Goal: Task Accomplishment & Management: Manage account settings

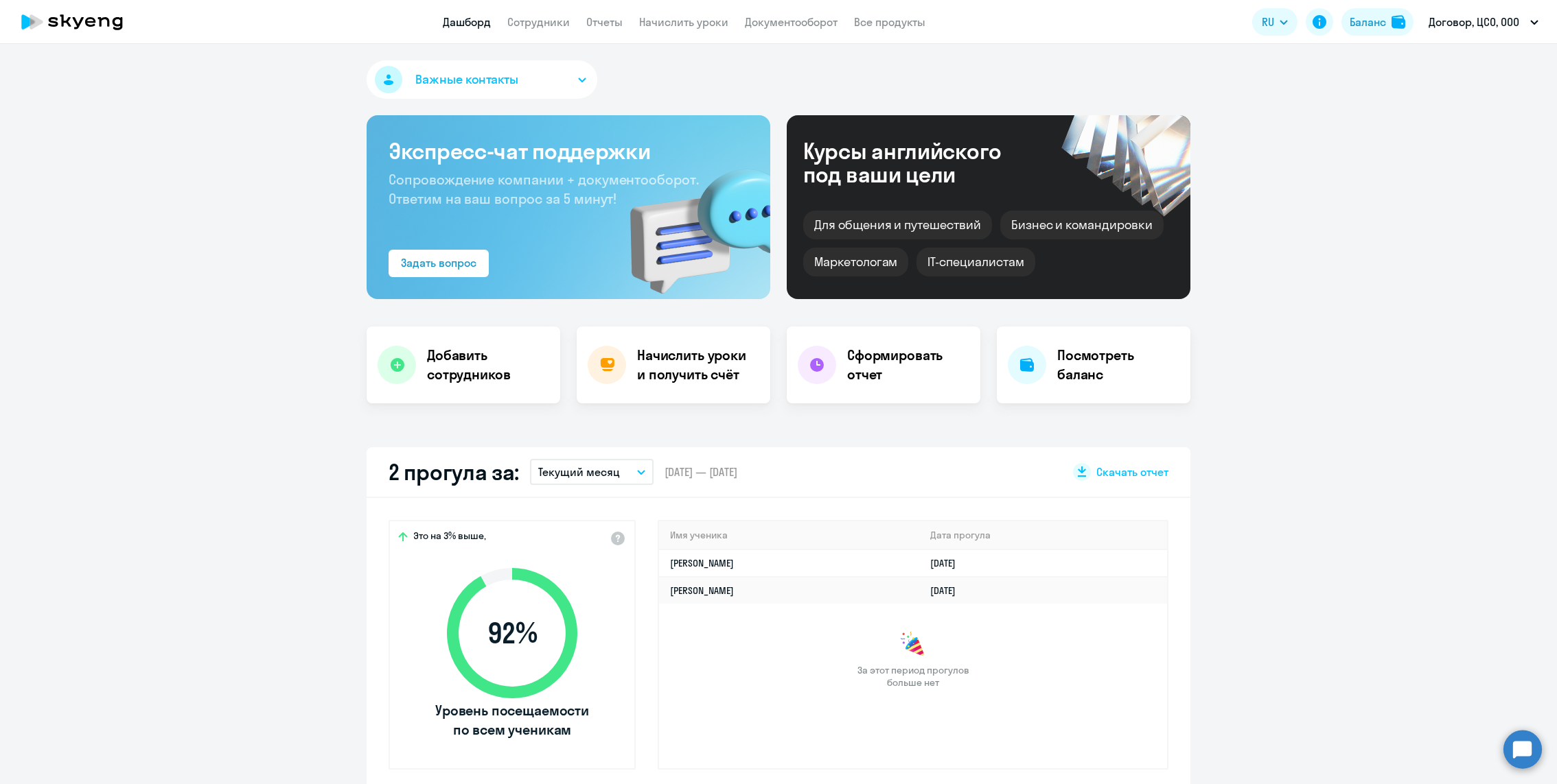
select select "30"
click at [539, 36] on app-header "Дашборд Сотрудники Отчеты Начислить уроки Документооборот Все продукты Дашборд …" at bounding box center [778, 22] width 1557 height 44
click at [537, 25] on link "Сотрудники" at bounding box center [539, 22] width 63 height 13
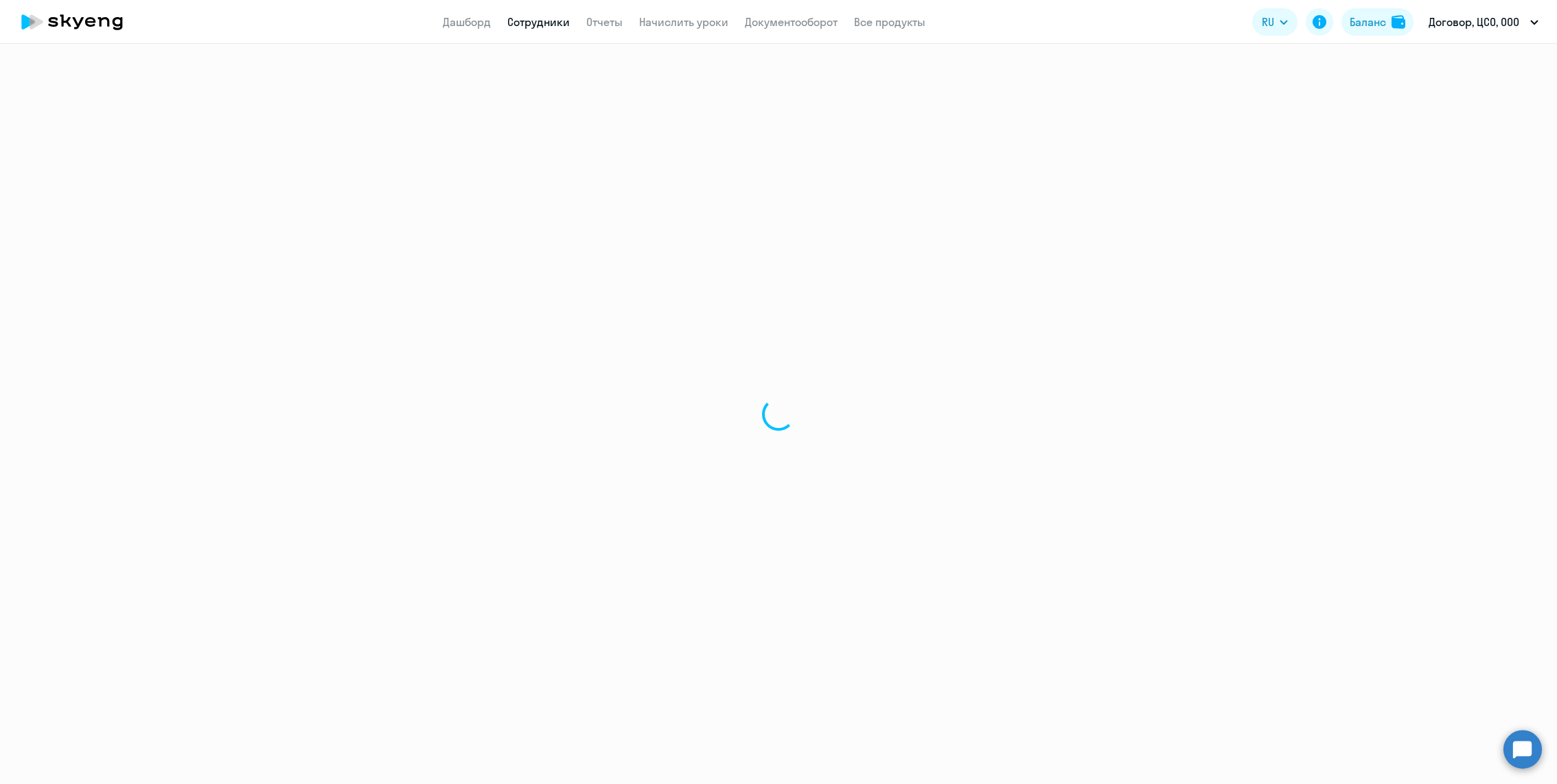
select select "30"
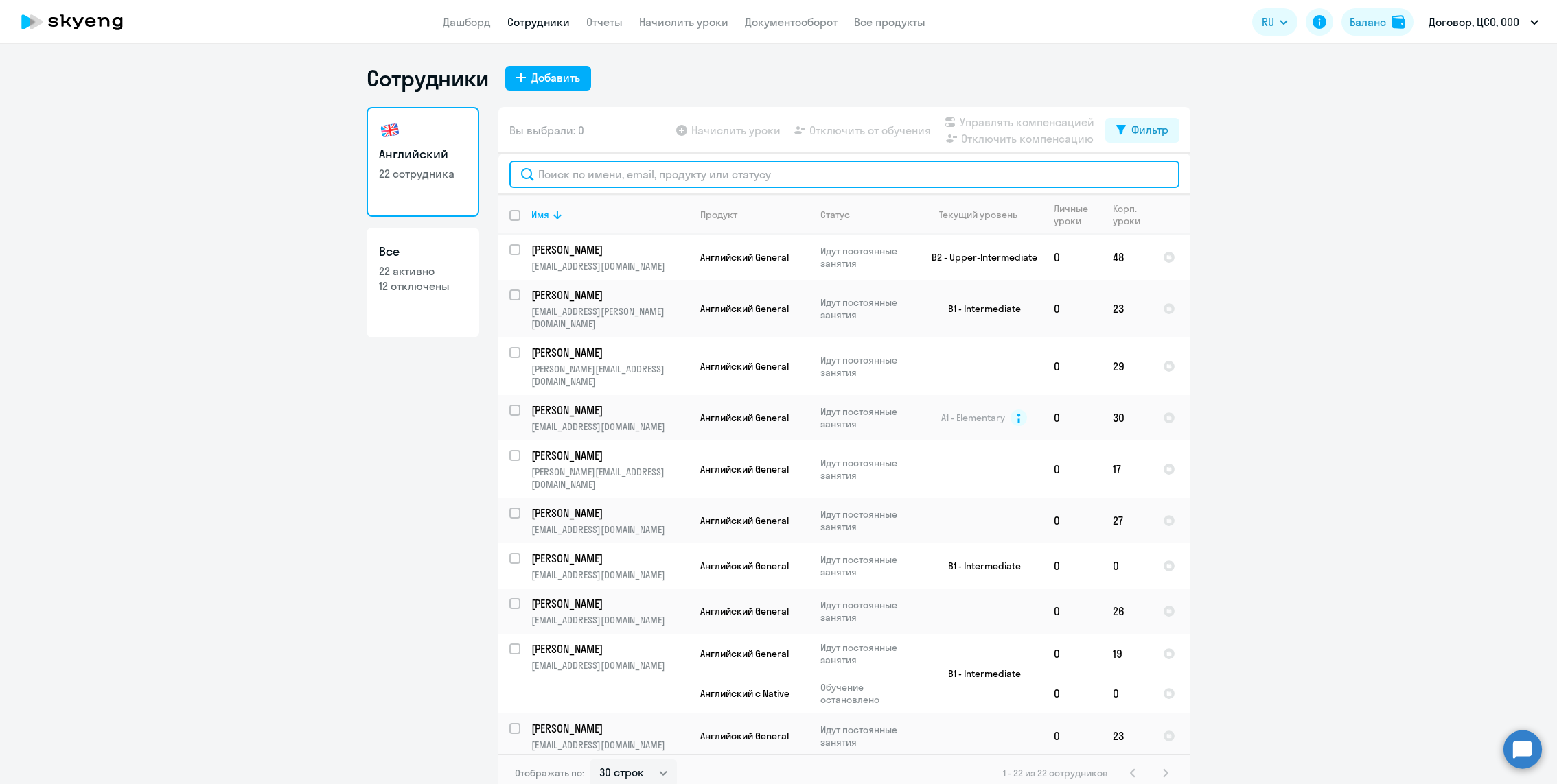
click at [606, 181] on input "text" at bounding box center [845, 174] width 670 height 28
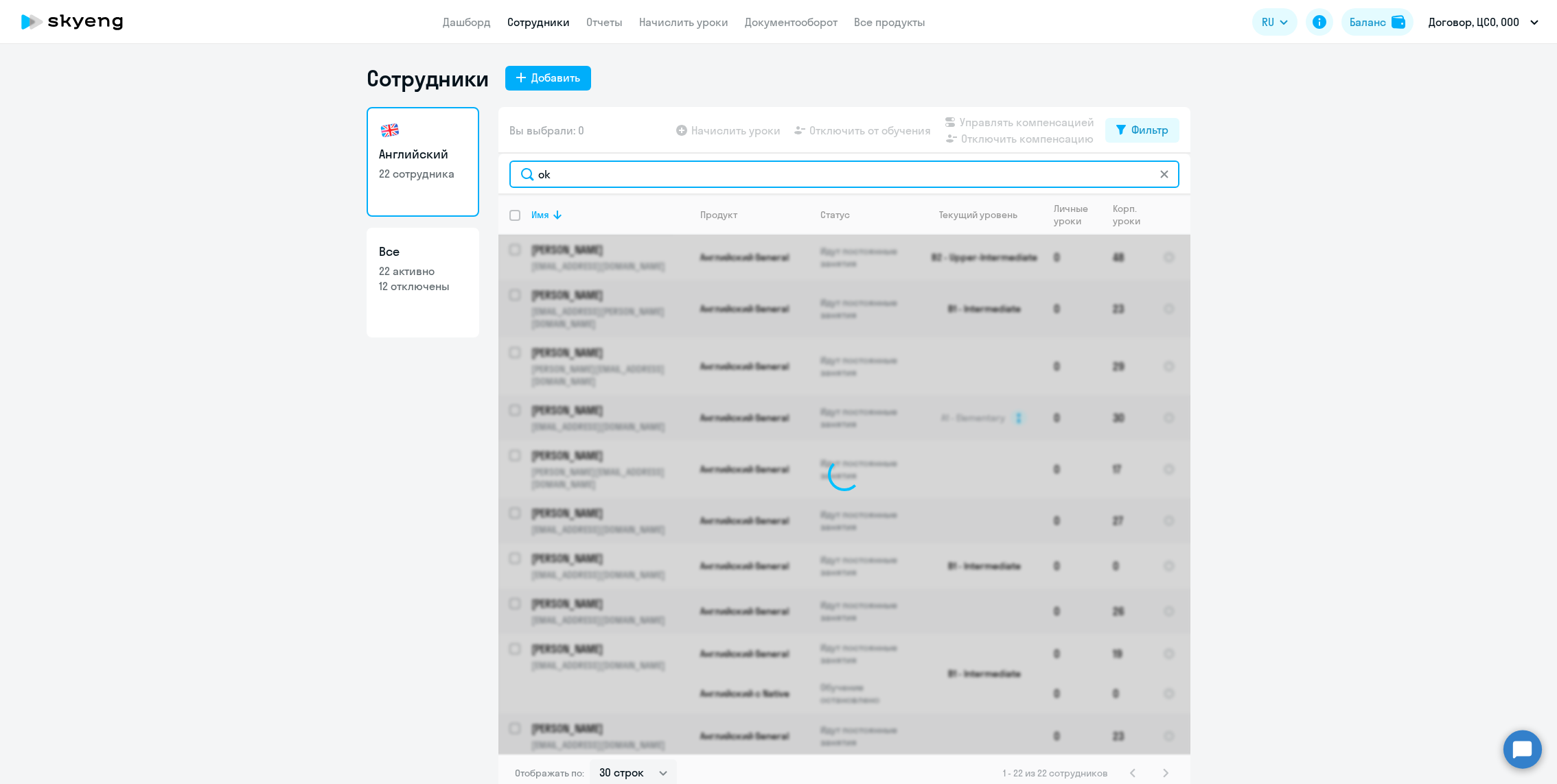
type input "o"
type input "p"
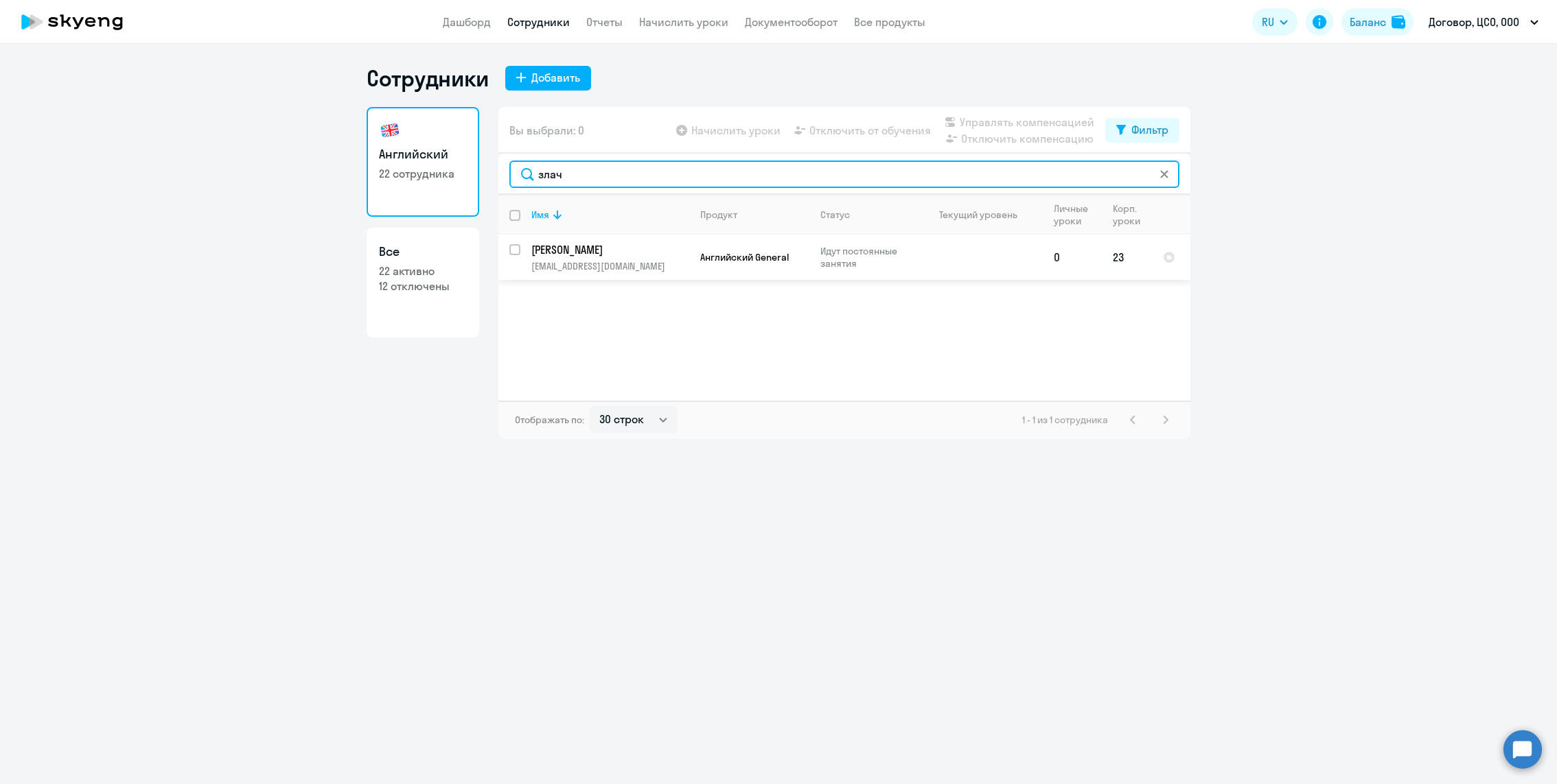
type input "злач"
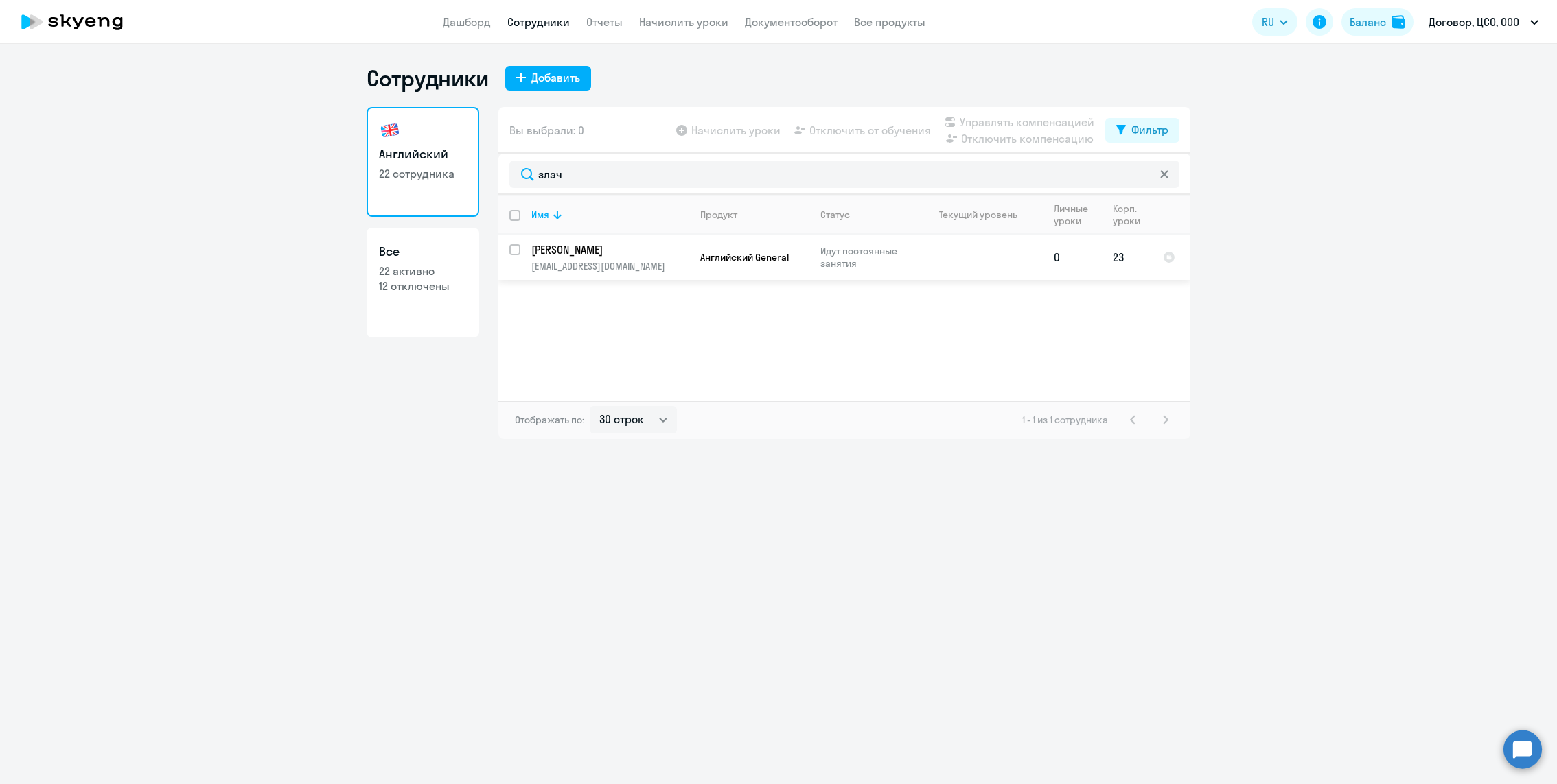
click at [521, 248] on td "[PERSON_NAME] [PERSON_NAME][EMAIL_ADDRESS][DOMAIN_NAME]" at bounding box center [605, 257] width 169 height 45
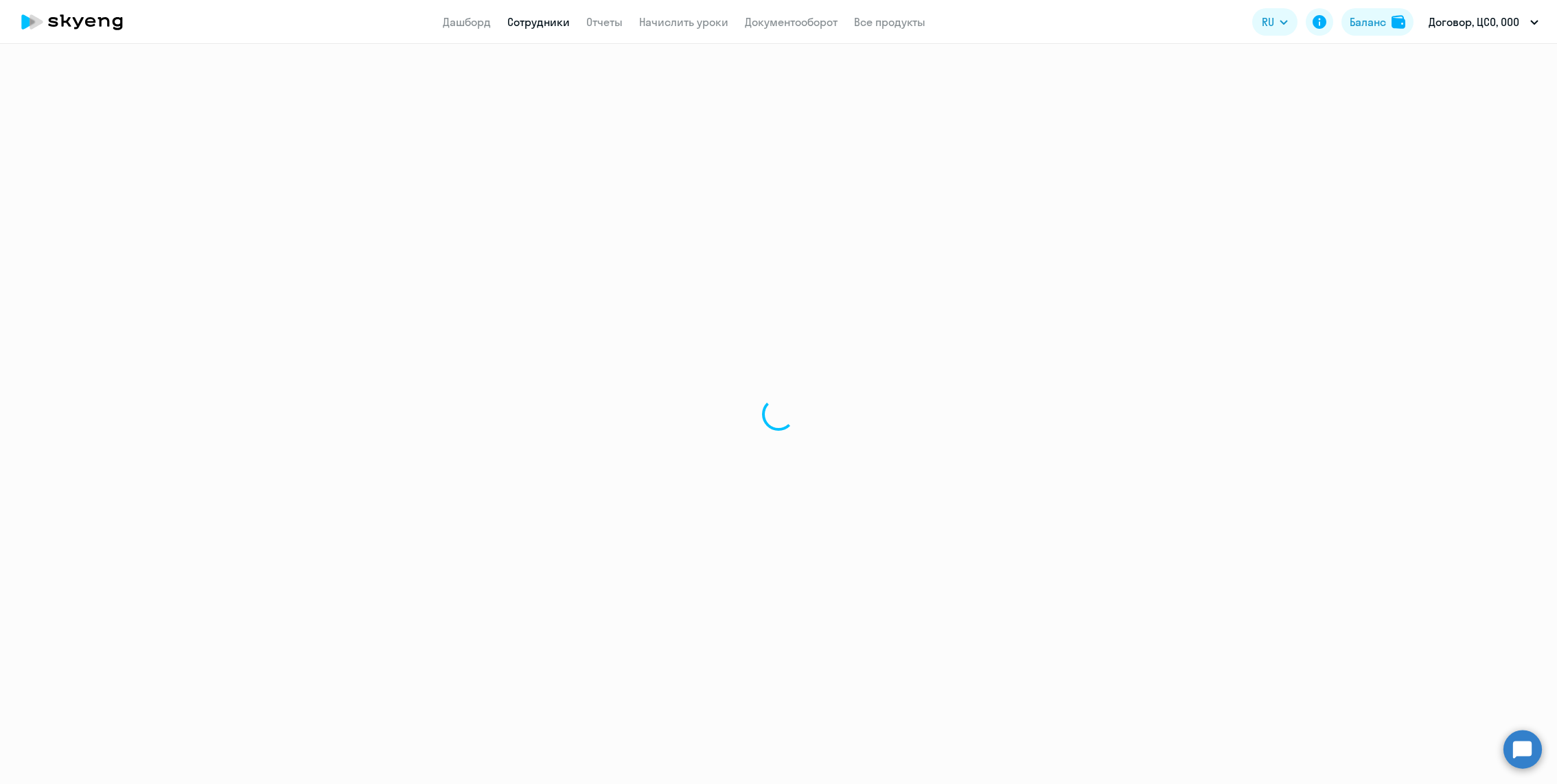
select select "english"
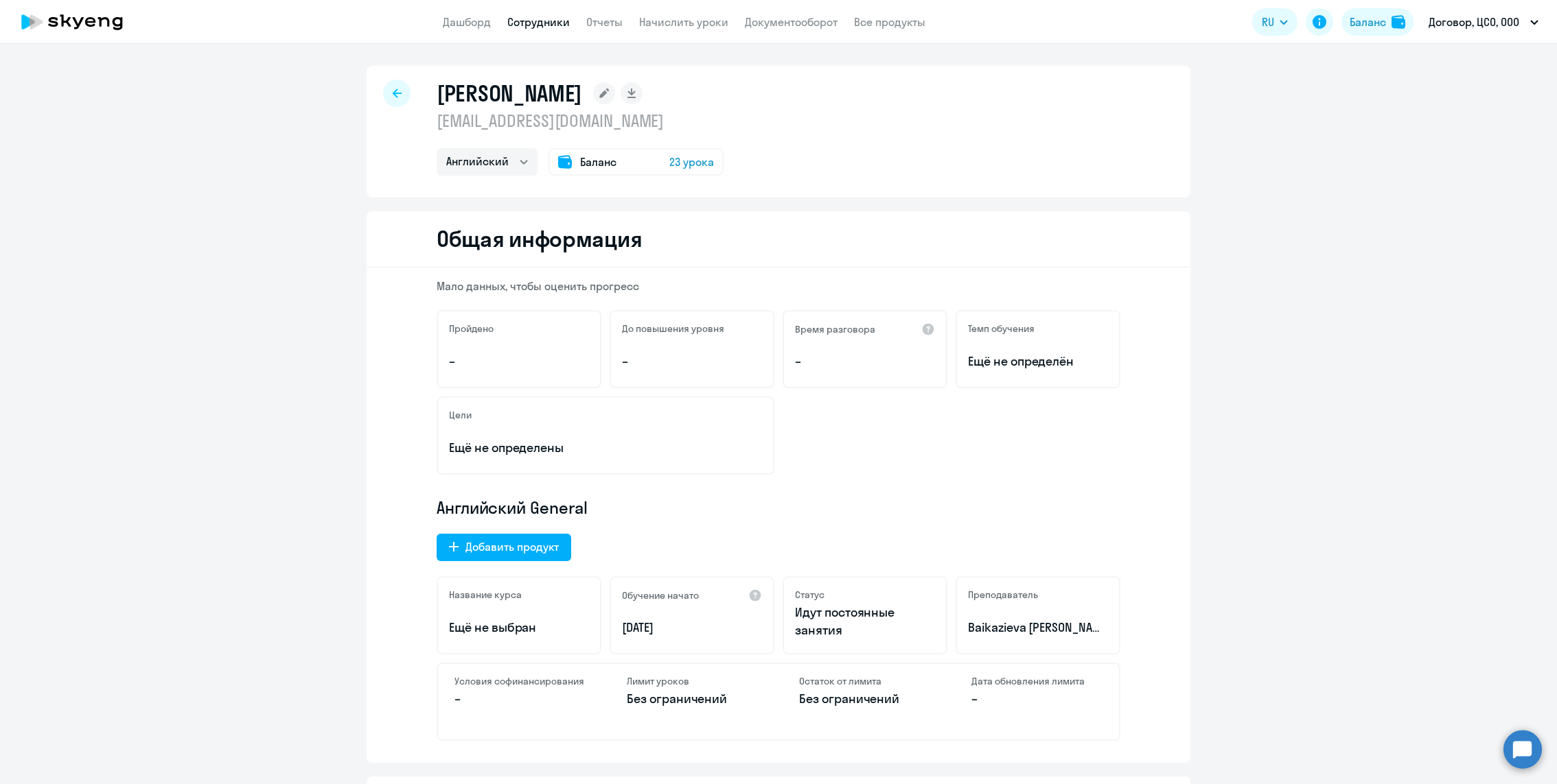
click at [405, 84] on div at bounding box center [396, 93] width 28 height 28
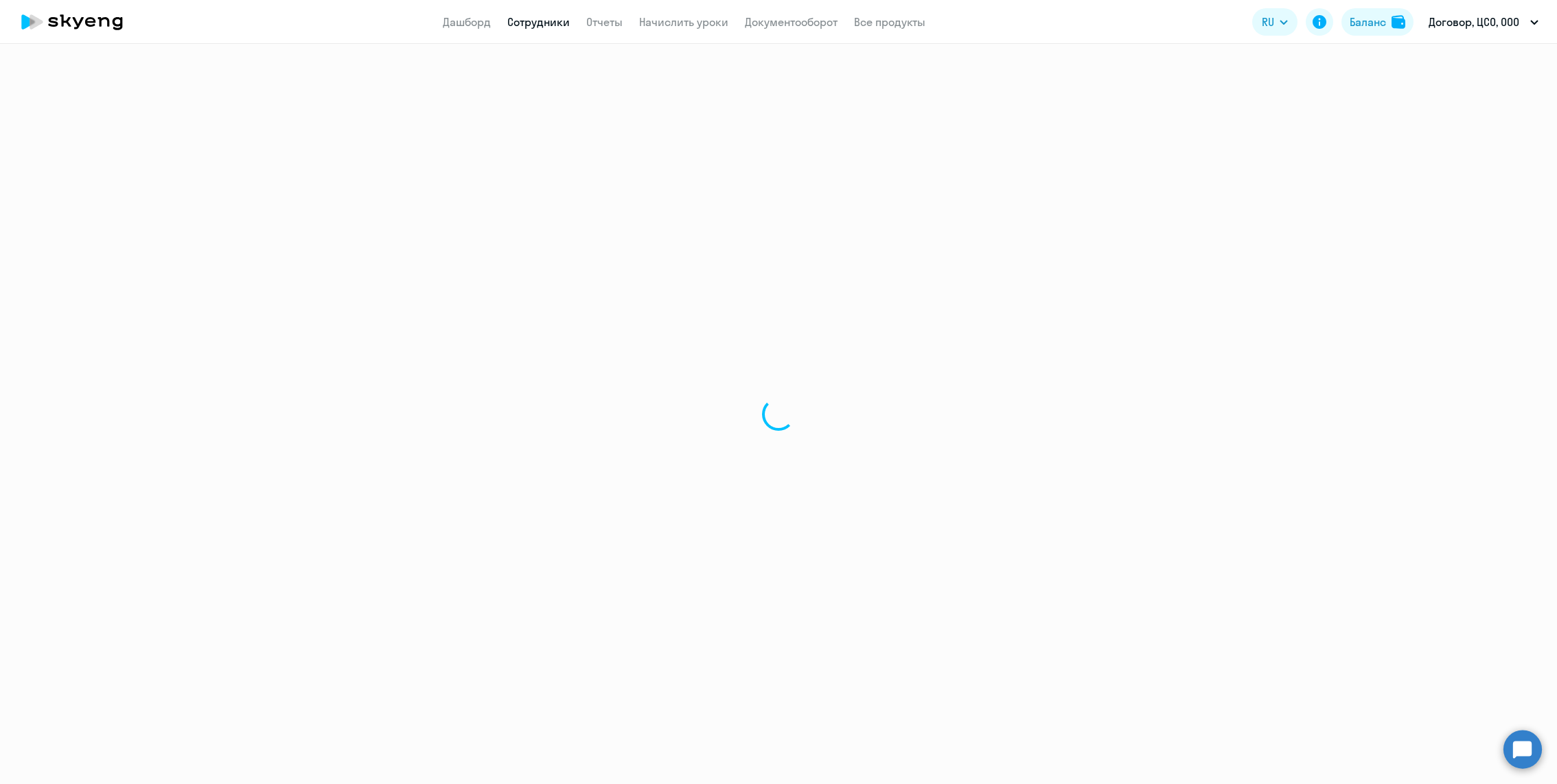
select select "30"
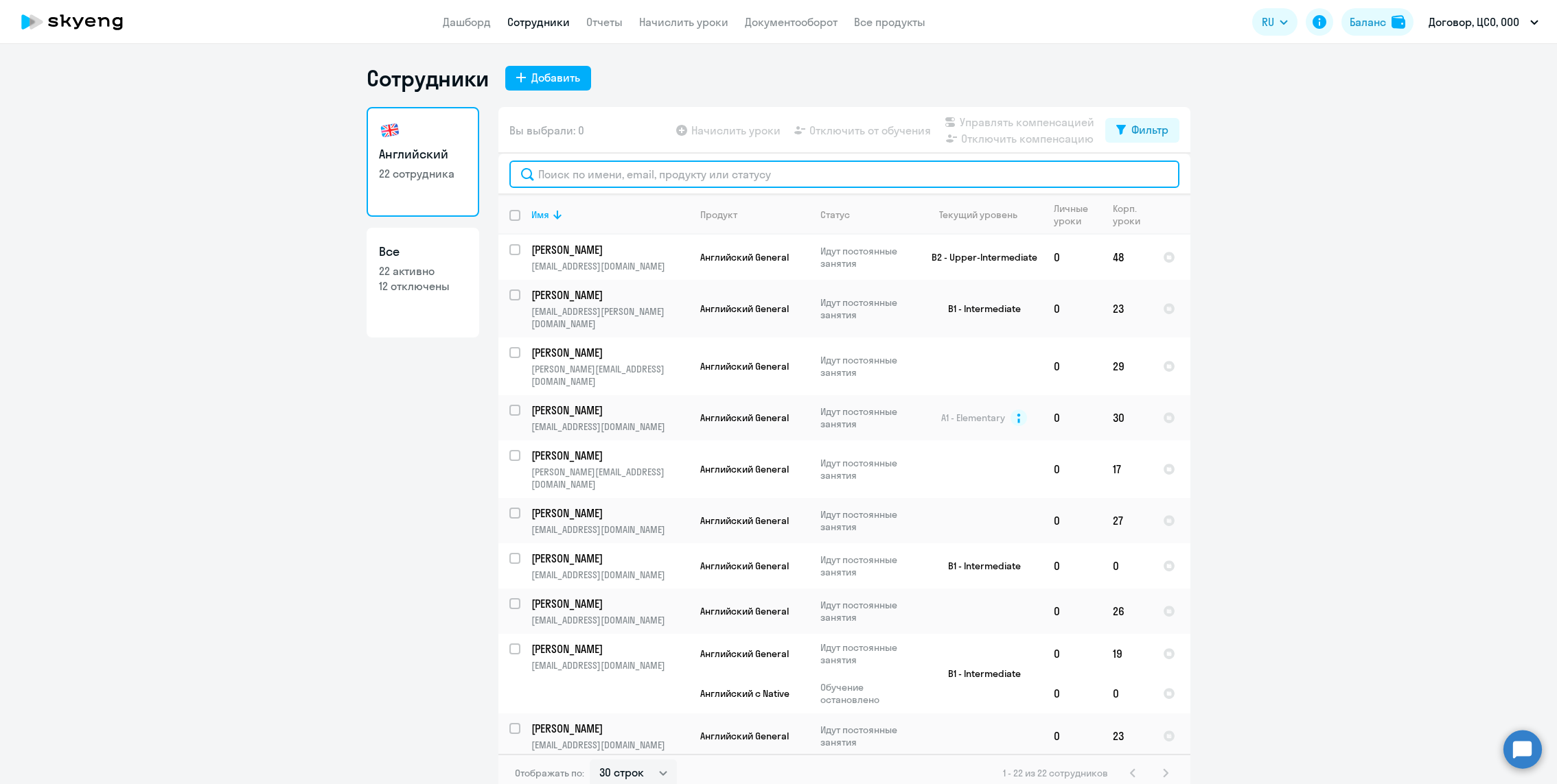
click at [583, 170] on input "text" at bounding box center [845, 174] width 670 height 28
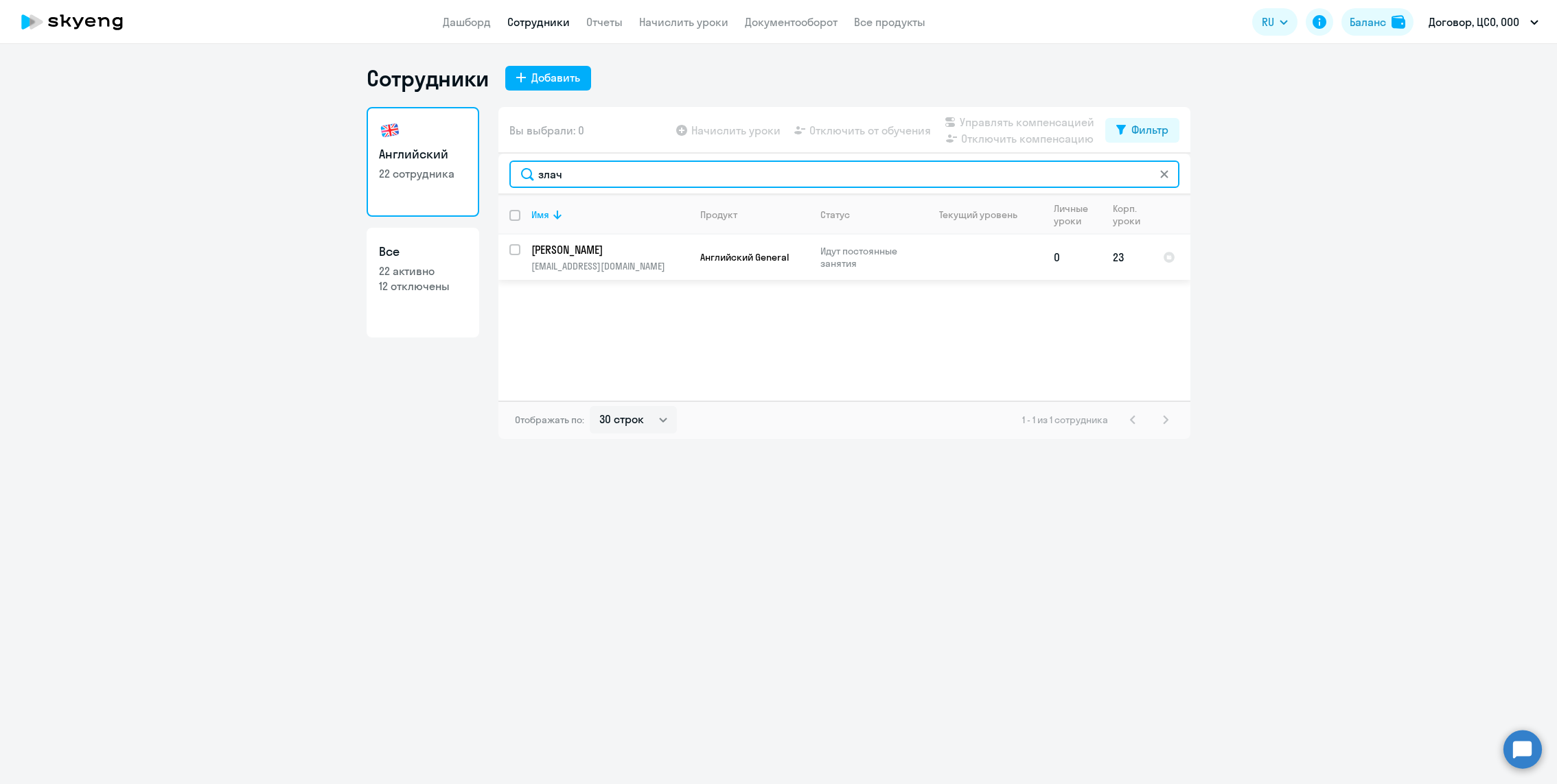
type input "злач"
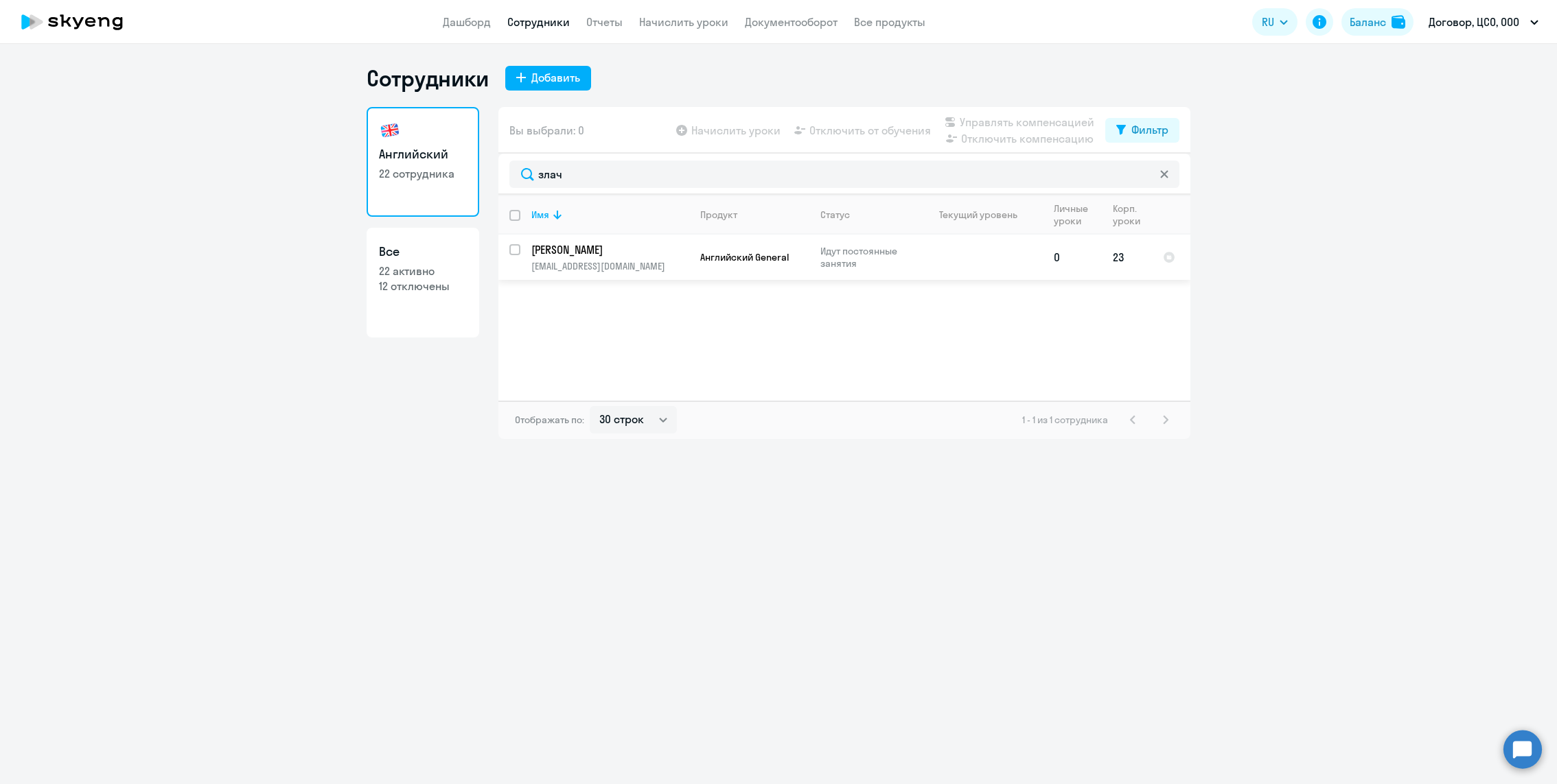
click at [512, 251] on input "select row 41366388" at bounding box center [523, 258] width 28 height 28
checkbox input "true"
click at [839, 136] on span "Отключить от обучения" at bounding box center [870, 130] width 121 height 16
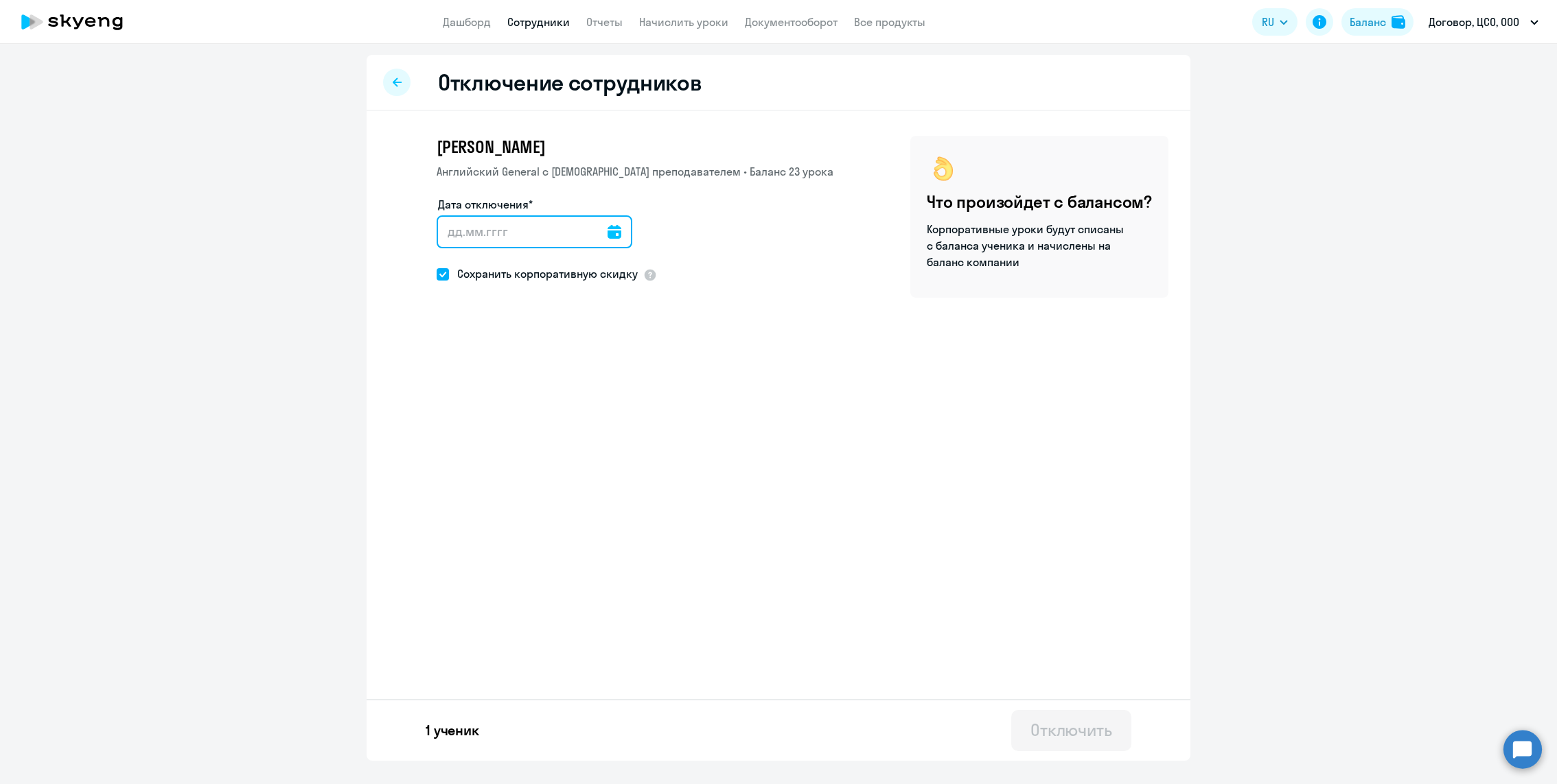
click at [554, 237] on input "Дата отключения*" at bounding box center [535, 232] width 196 height 33
click at [607, 232] on icon at bounding box center [614, 232] width 13 height 13
click at [618, 391] on span "12" at bounding box center [621, 388] width 25 height 25
type input "[DATE]"
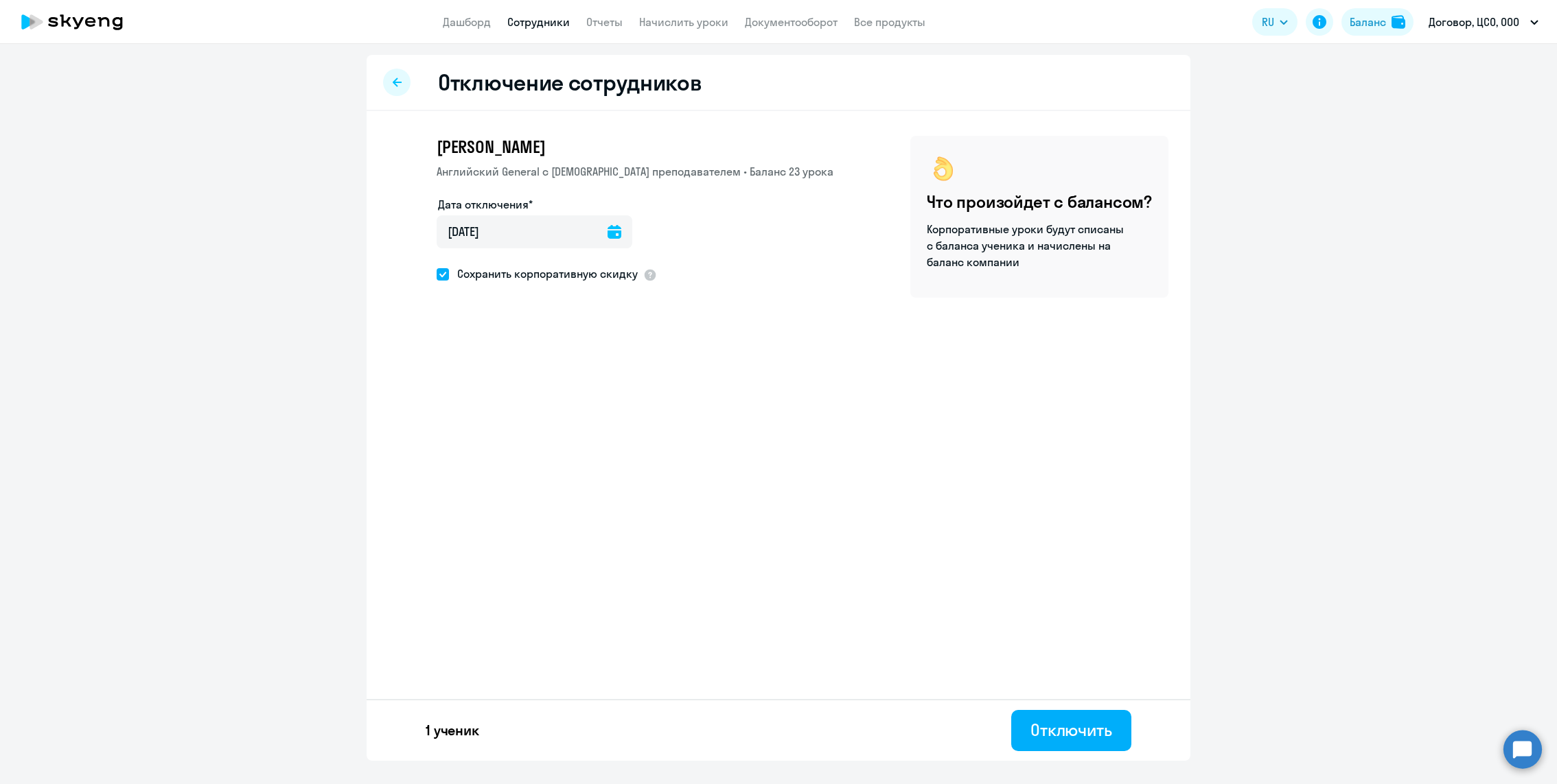
click at [541, 280] on span "Сохранить корпоративную скидку" at bounding box center [544, 274] width 189 height 16
click at [437, 275] on input "Сохранить корпоративную скидку" at bounding box center [436, 274] width 1 height 1
checkbox input "false"
click at [607, 230] on icon at bounding box center [614, 232] width 13 height 13
click at [596, 383] on span "11" at bounding box center [593, 388] width 25 height 25
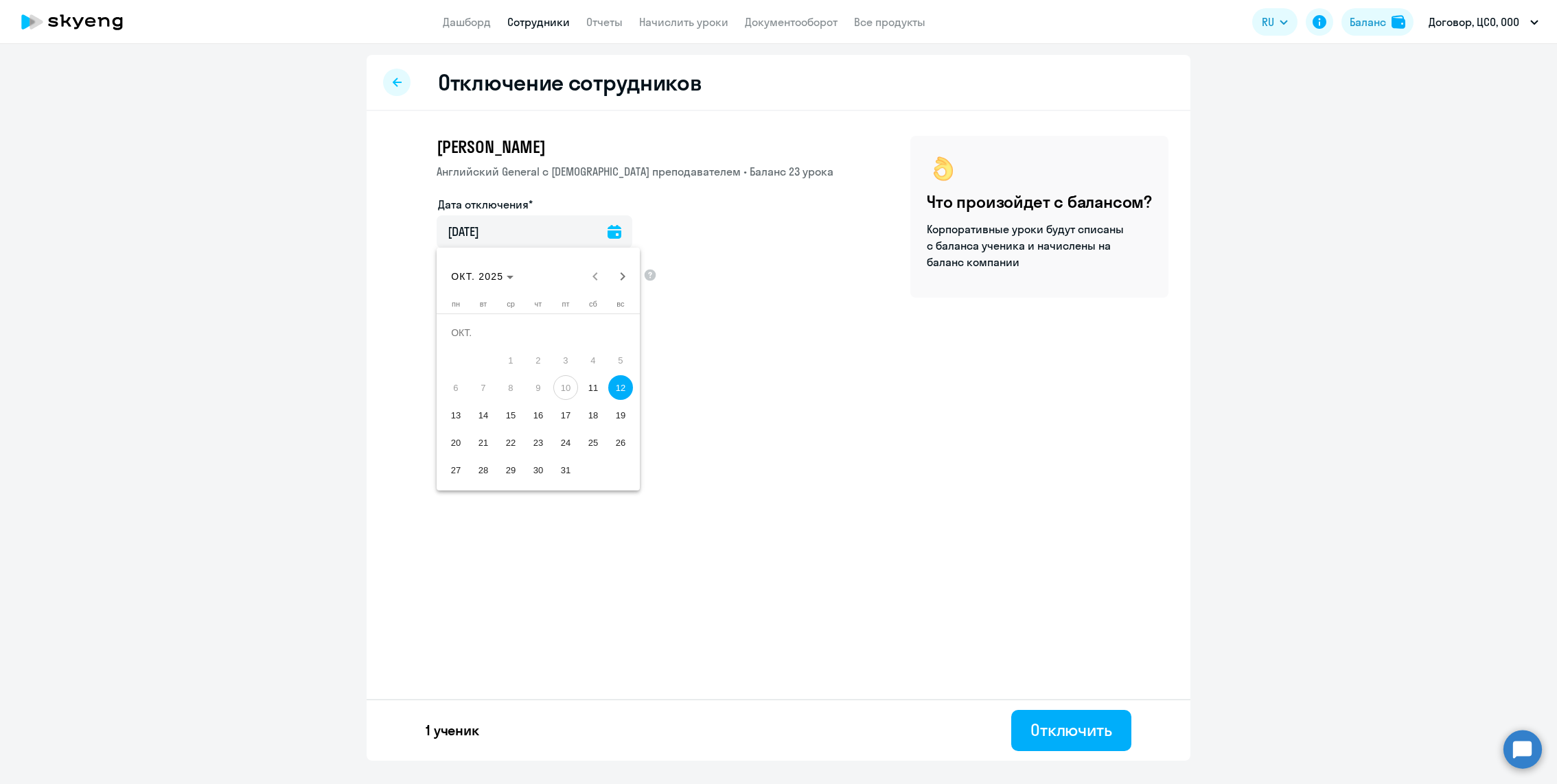
type input "[DATE]"
click at [1068, 741] on button "Отключить" at bounding box center [1071, 731] width 120 height 41
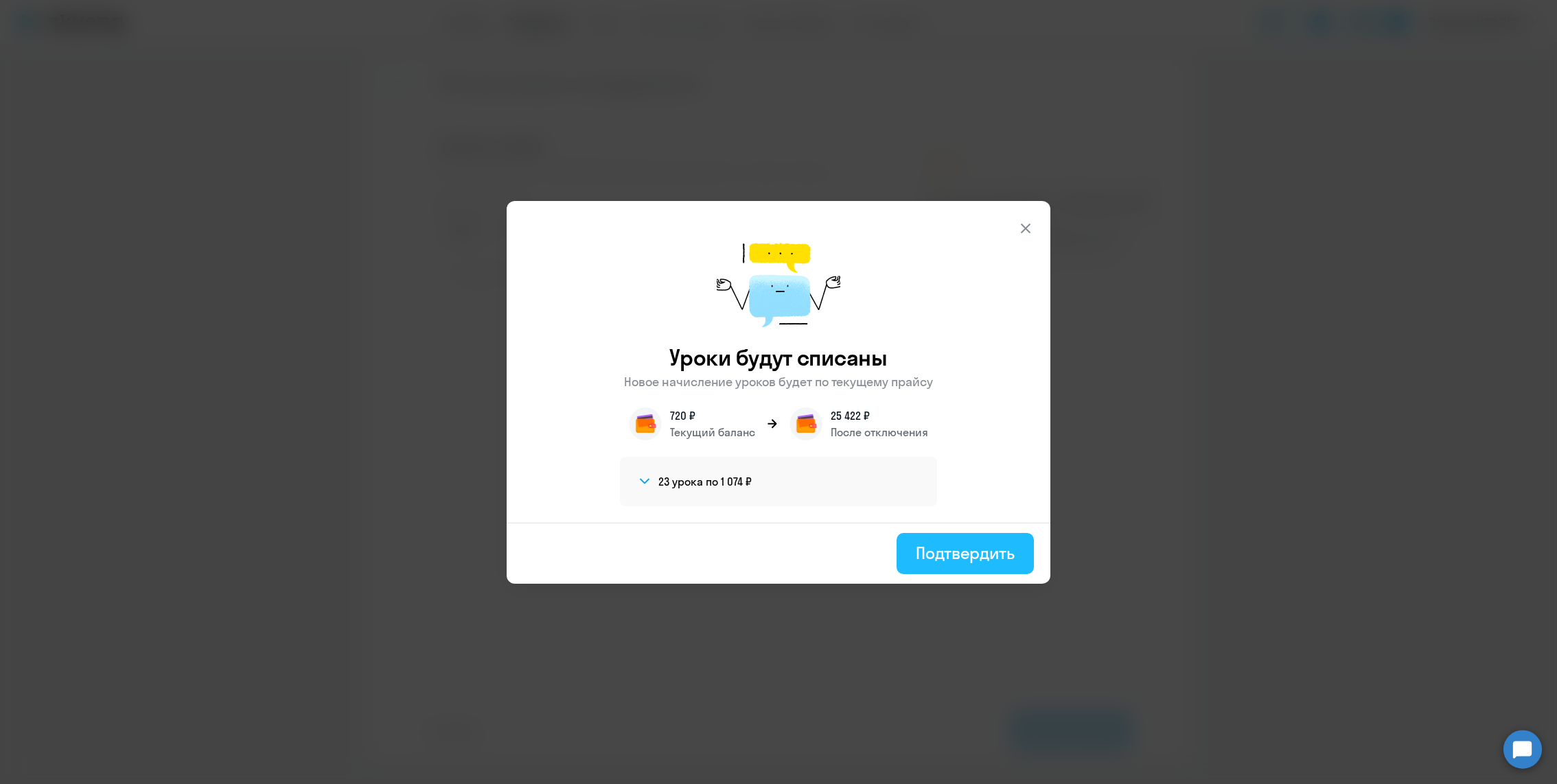
click at [959, 554] on div "Подтвердить" at bounding box center [965, 553] width 99 height 22
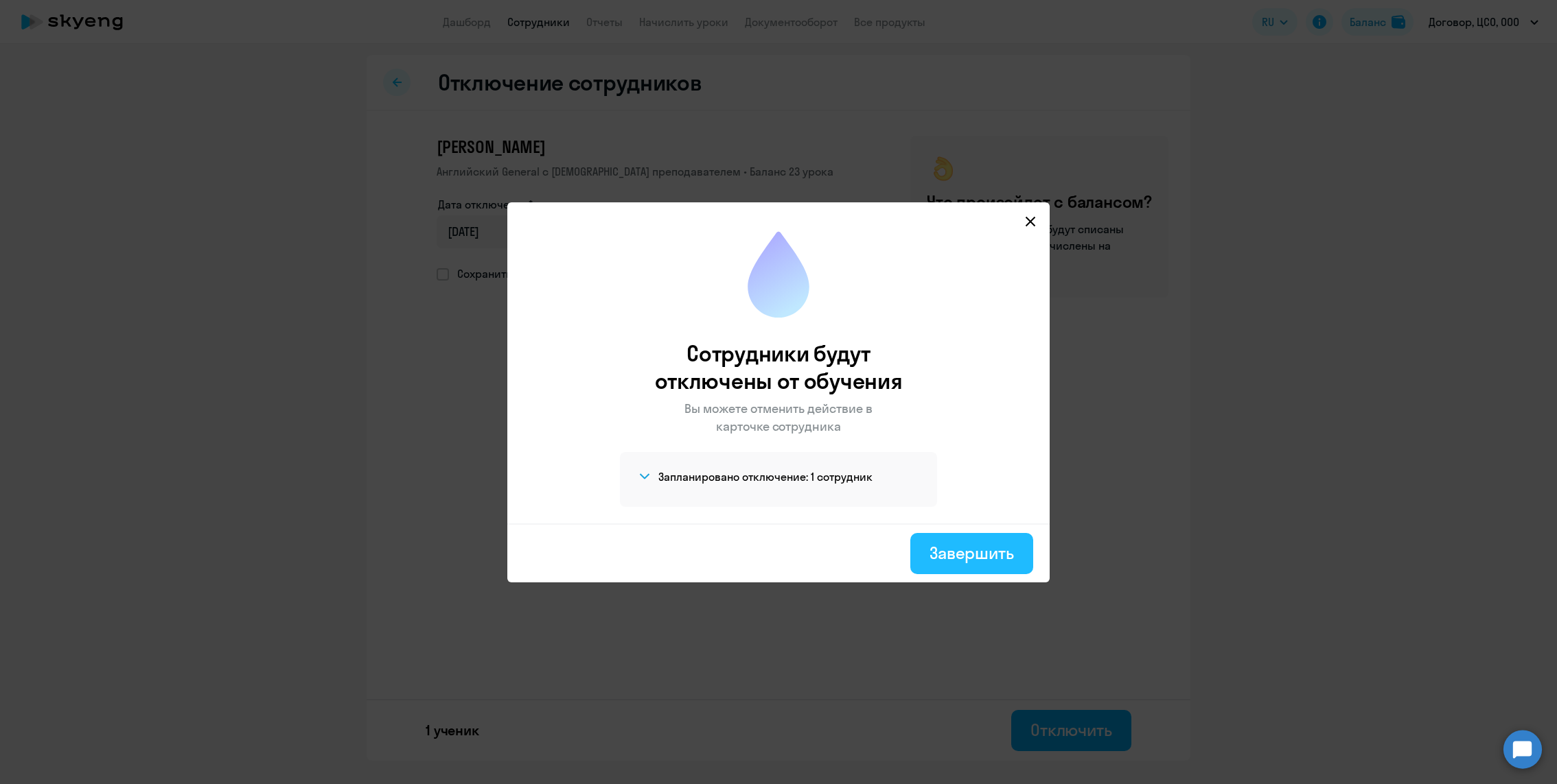
click at [967, 557] on div "Завершить" at bounding box center [971, 553] width 84 height 22
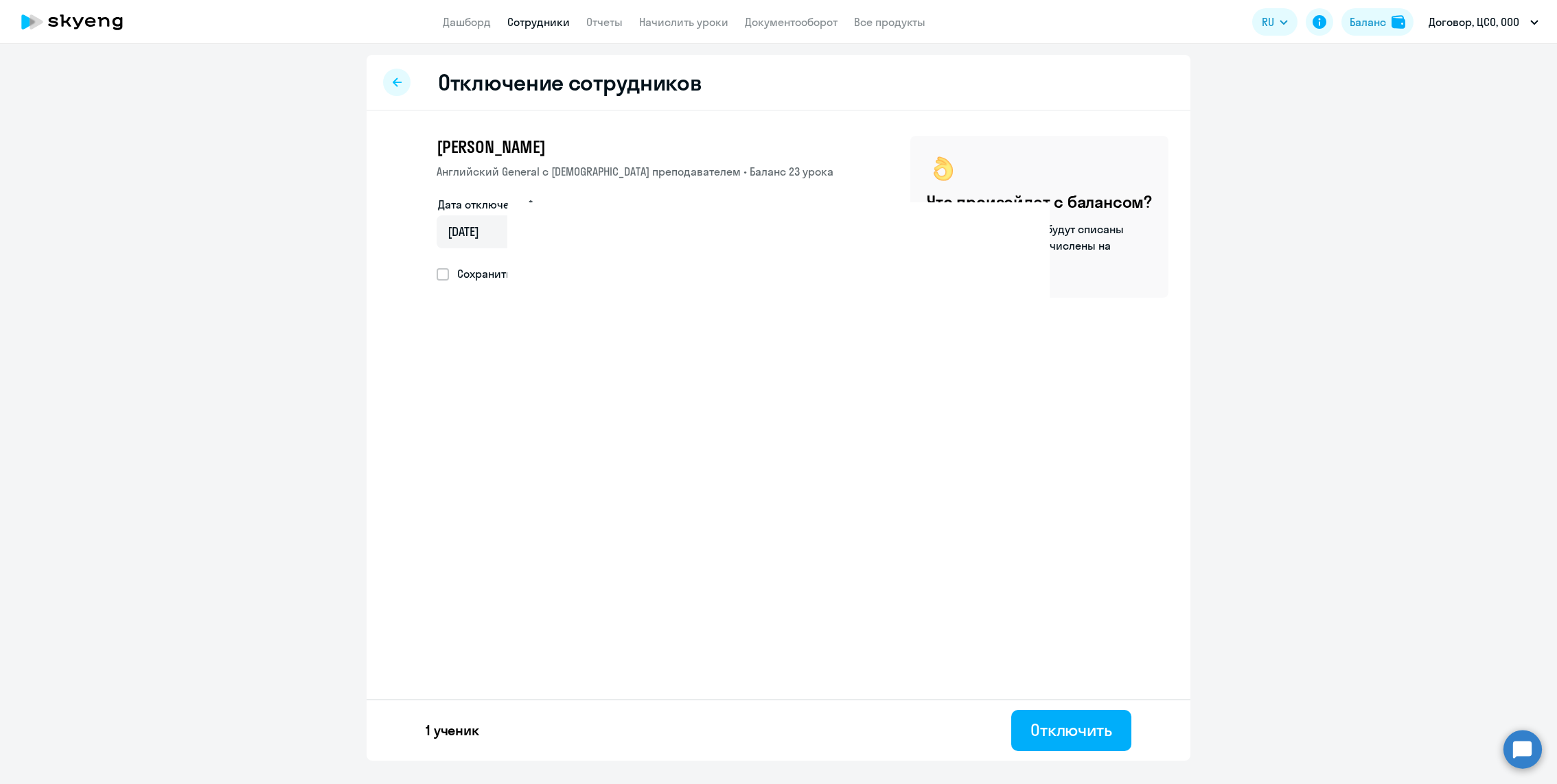
select select "30"
